Goal: Task Accomplishment & Management: Use online tool/utility

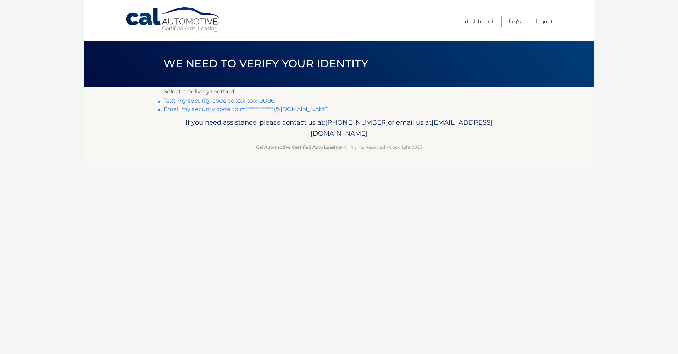
click at [260, 101] on link "Text my security code to xxx-xxx-9086" at bounding box center [218, 100] width 111 height 7
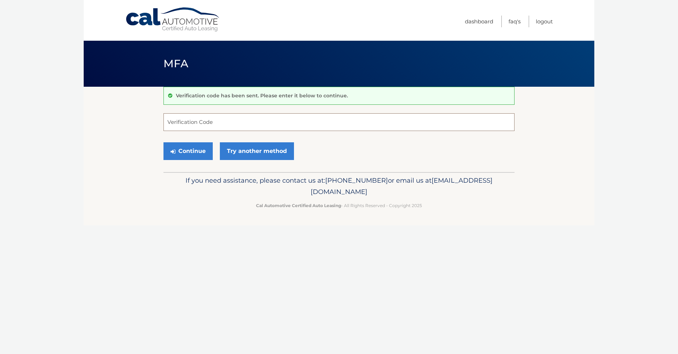
click at [206, 121] on input "Verification Code" at bounding box center [338, 122] width 351 height 18
type input "755205"
click at [163, 142] on button "Continue" at bounding box center [187, 151] width 49 height 18
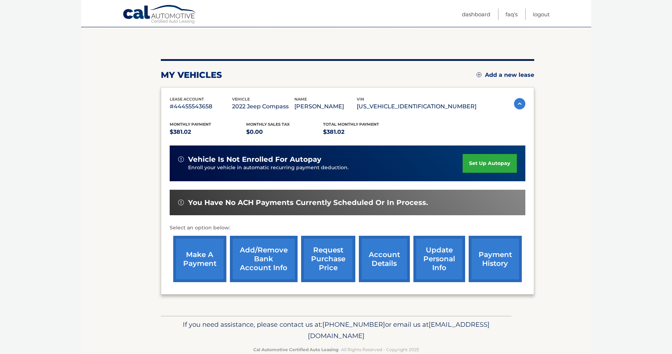
scroll to position [71, 0]
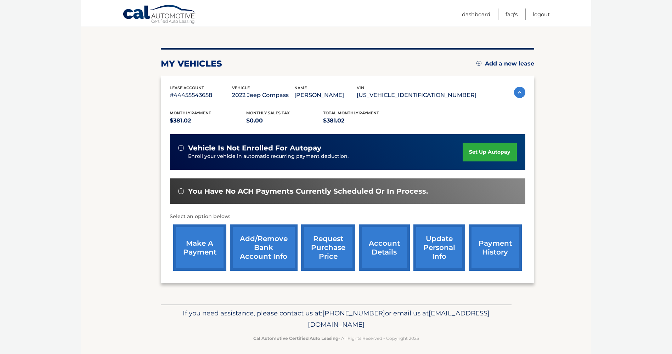
click at [193, 257] on link "make a payment" at bounding box center [199, 248] width 53 height 46
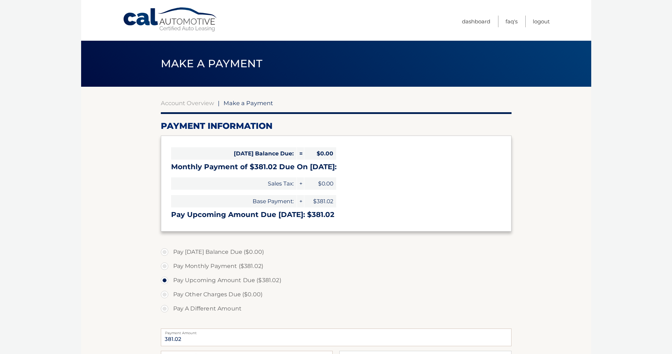
select select "ZjlhMzNiNjEtNGU1MC00MGVmLWFlNDEtYTkxMmNmMGY5Yzhi"
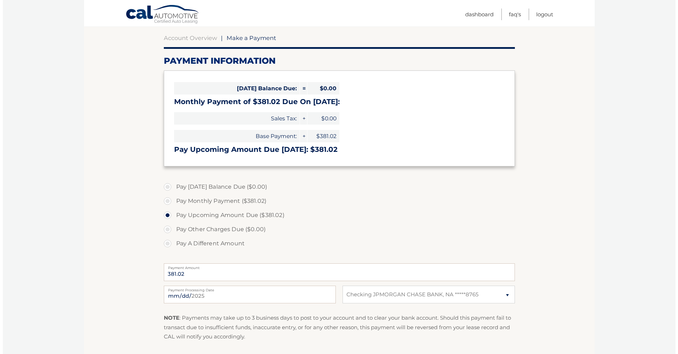
scroll to position [106, 0]
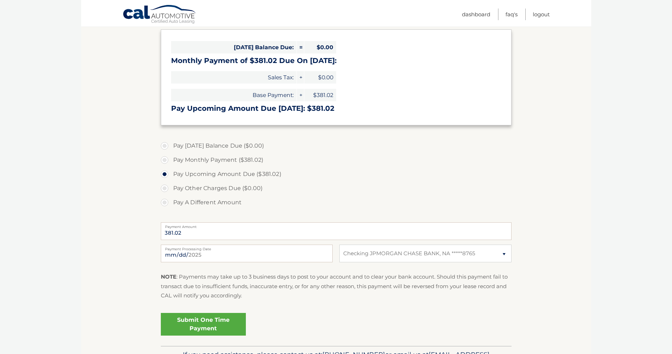
click at [226, 326] on link "Submit One Time Payment" at bounding box center [203, 324] width 85 height 23
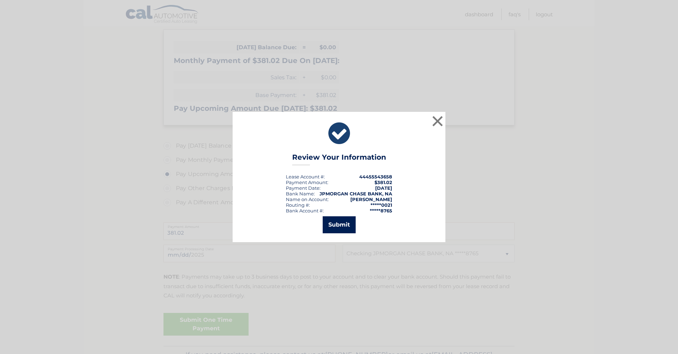
click at [337, 225] on button "Submit" at bounding box center [339, 225] width 33 height 17
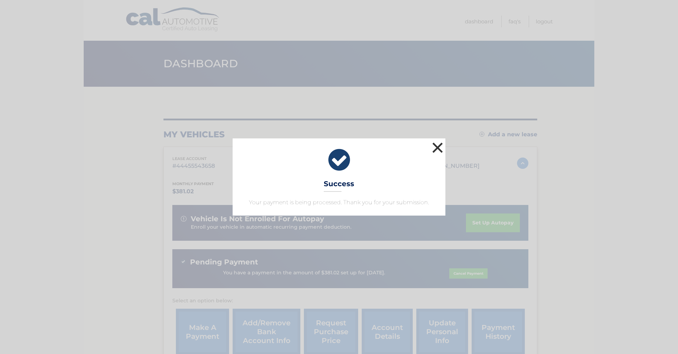
click at [435, 145] on button "×" at bounding box center [437, 148] width 14 height 14
